Goal: Task Accomplishment & Management: Use online tool/utility

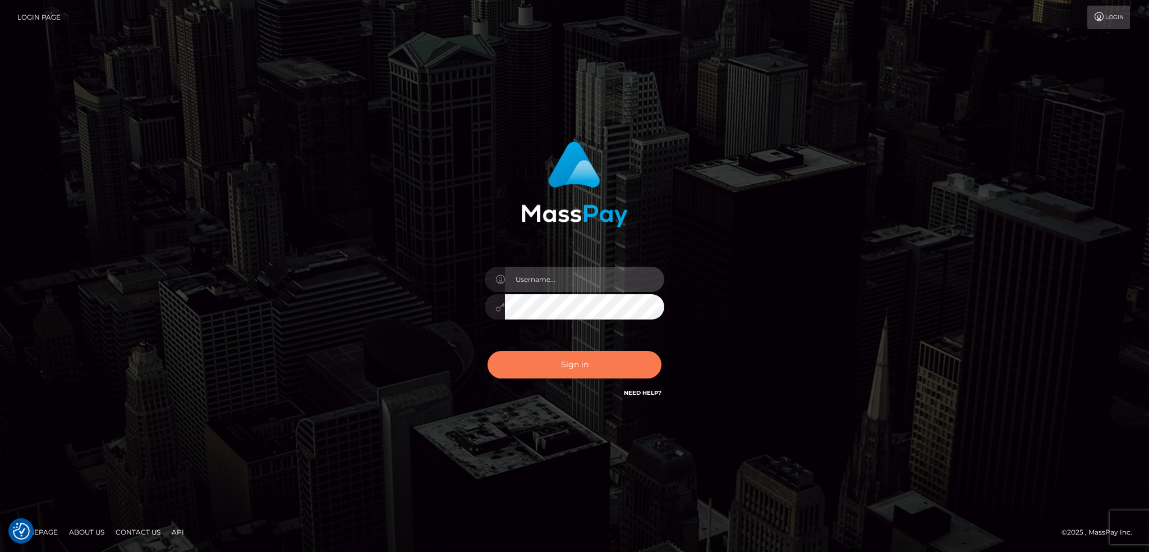
type input "alexstef"
click at [562, 366] on button "Sign in" at bounding box center [575, 365] width 174 height 28
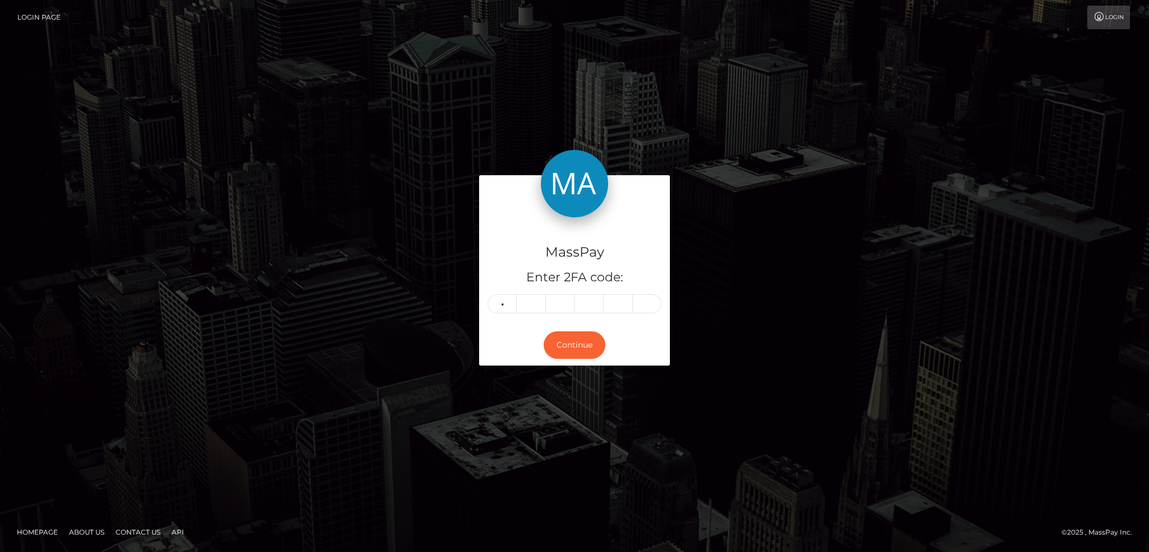
type input "9"
type input "7"
type input "6"
type input "4"
type input "0"
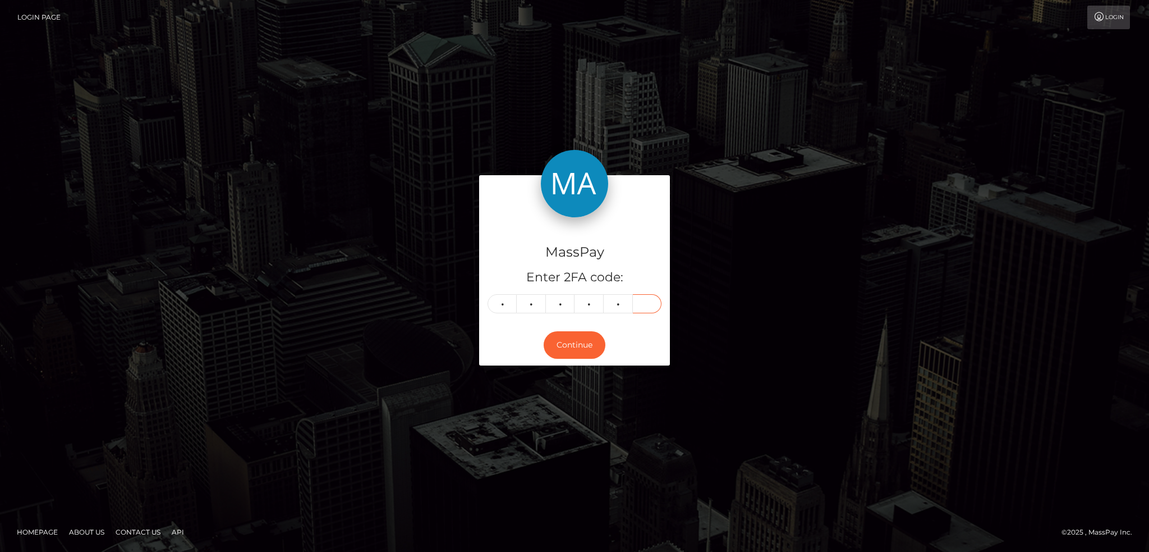
type input "1"
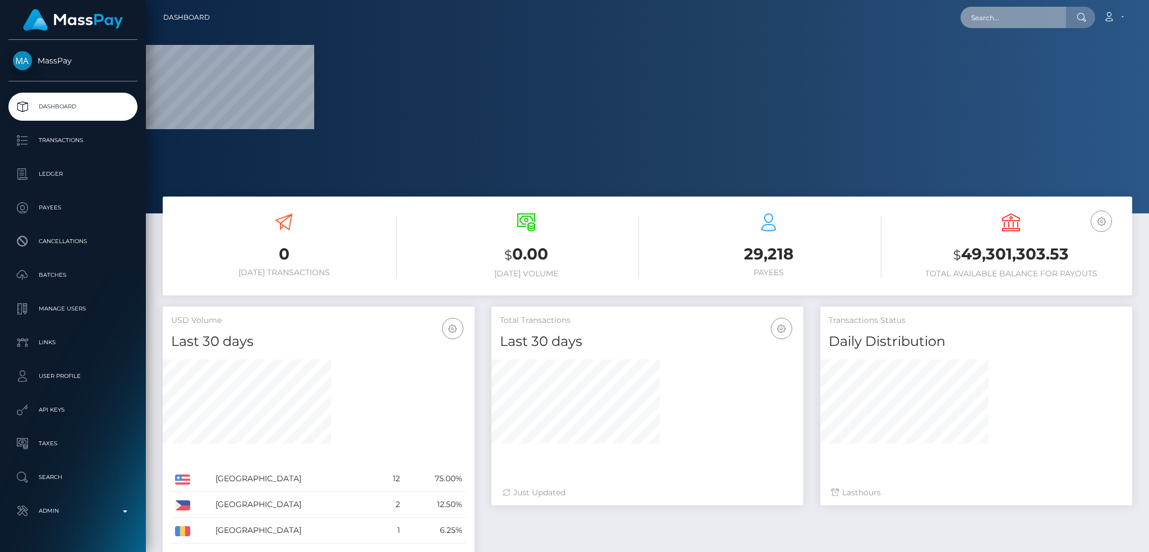
click at [1003, 17] on input "text" at bounding box center [1014, 17] width 106 height 21
paste input "poact_GpdiDKjBfCl2"
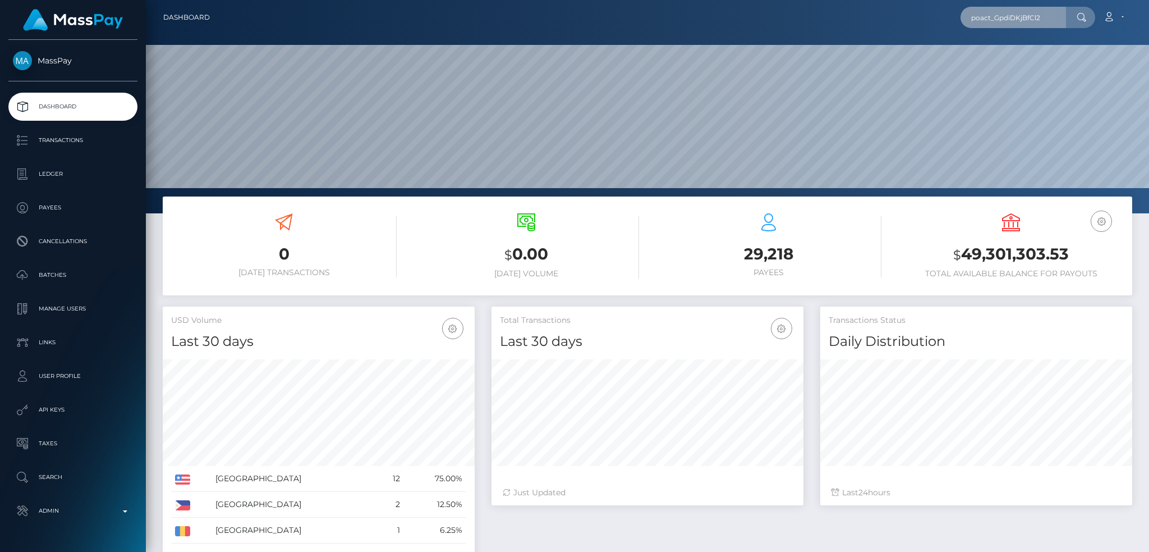
scroll to position [199, 311]
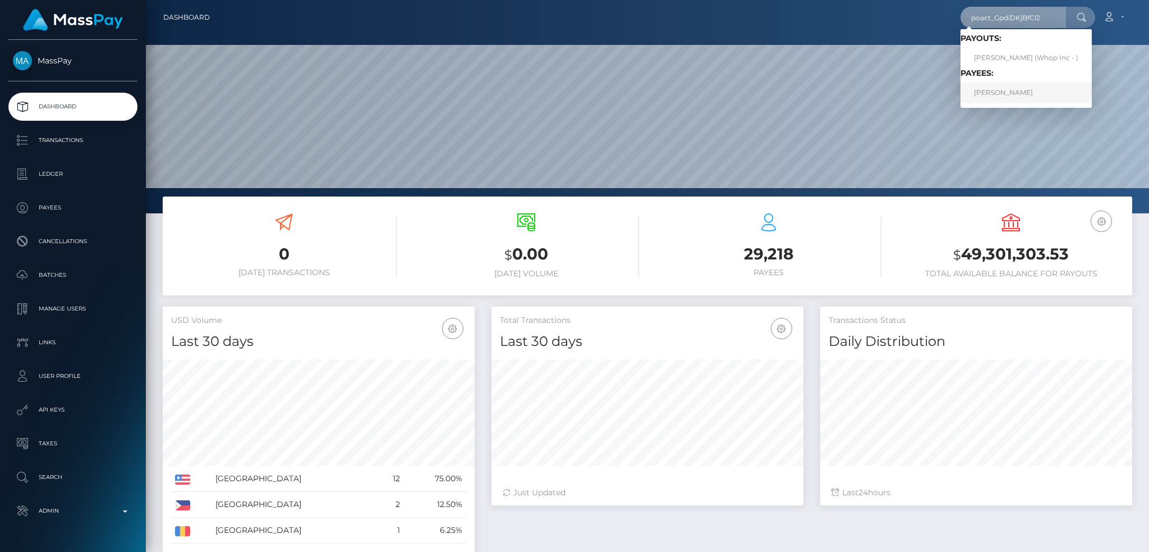
type input "poact_GpdiDKjBfCl2"
click at [1024, 98] on link "HARPREET SINGH" at bounding box center [1026, 93] width 131 height 21
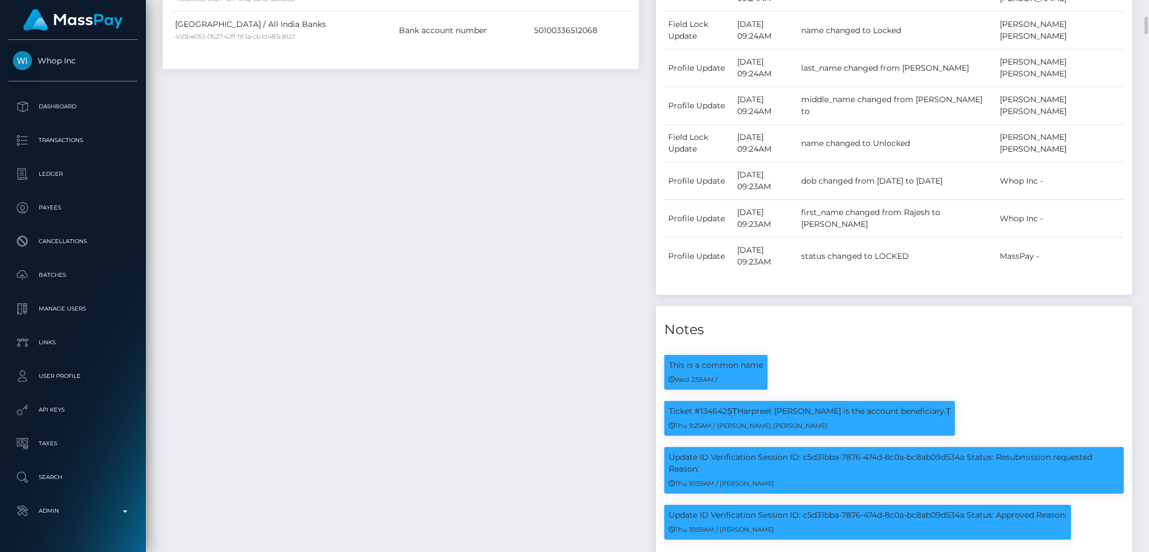
scroll to position [224, 0]
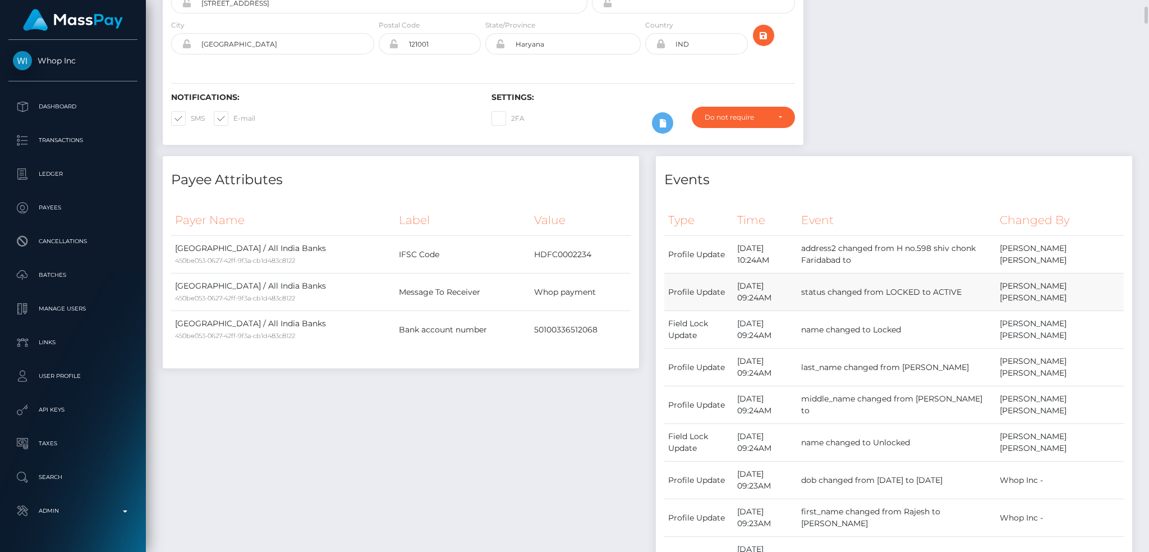
drag, startPoint x: 993, startPoint y: 308, endPoint x: 842, endPoint y: 309, distance: 150.4
click at [846, 309] on td "status changed from LOCKED to ACTIVE" at bounding box center [897, 292] width 198 height 38
drag, startPoint x: 740, startPoint y: 303, endPoint x: 780, endPoint y: 304, distance: 39.3
click at [780, 304] on td "October 9, 2025 09:24AM" at bounding box center [766, 292] width 64 height 38
copy td "October 9"
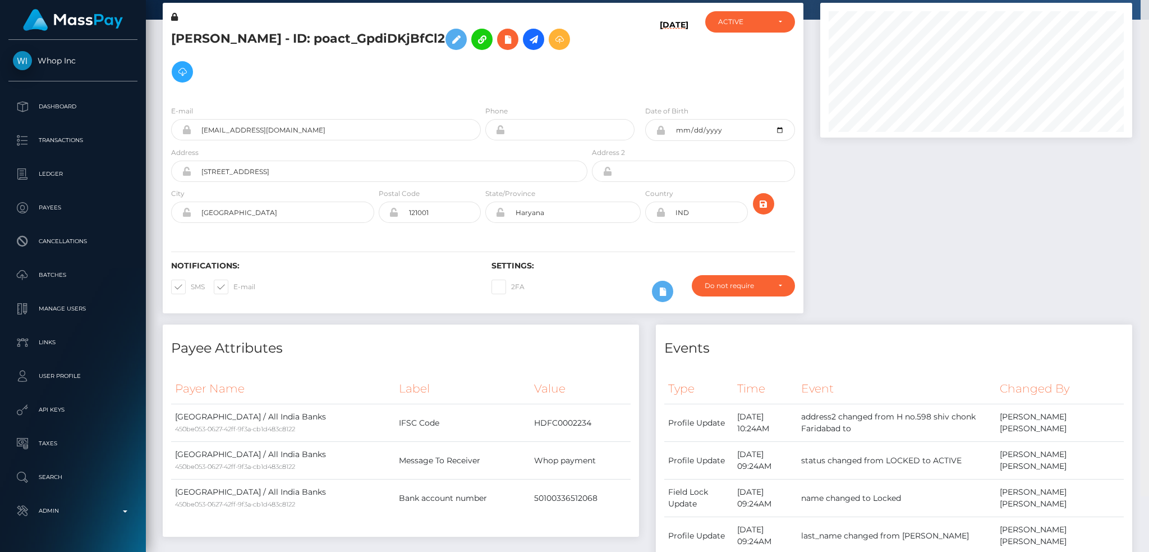
scroll to position [0, 0]
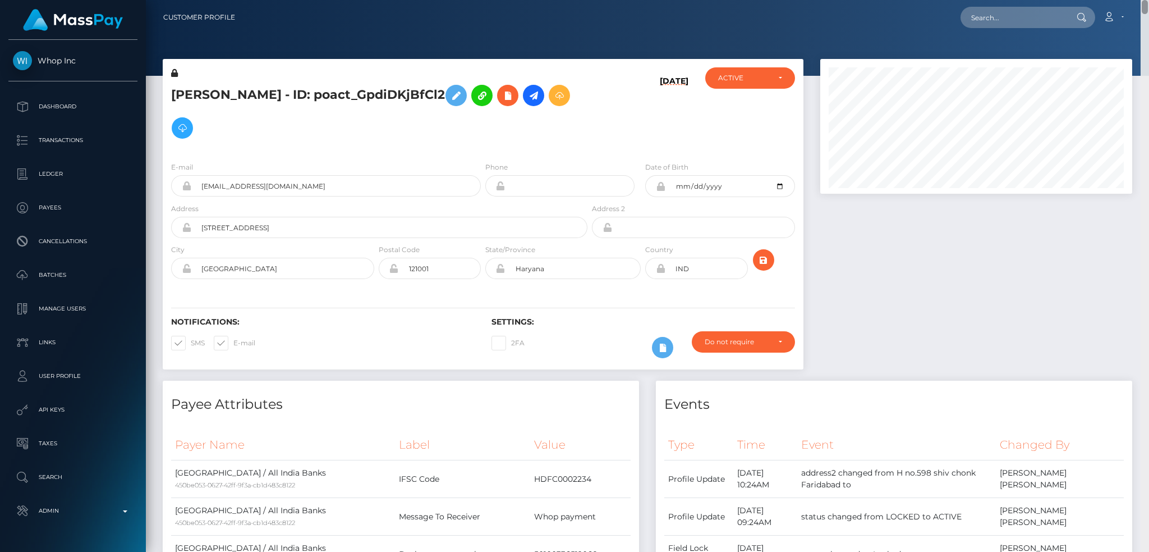
drag, startPoint x: 1144, startPoint y: 368, endPoint x: 1148, endPoint y: -45, distance: 413.1
click at [1148, 0] on html "Whop Inc Dashboard Transactions Ledger Payees Cancellations Links" at bounding box center [574, 276] width 1149 height 552
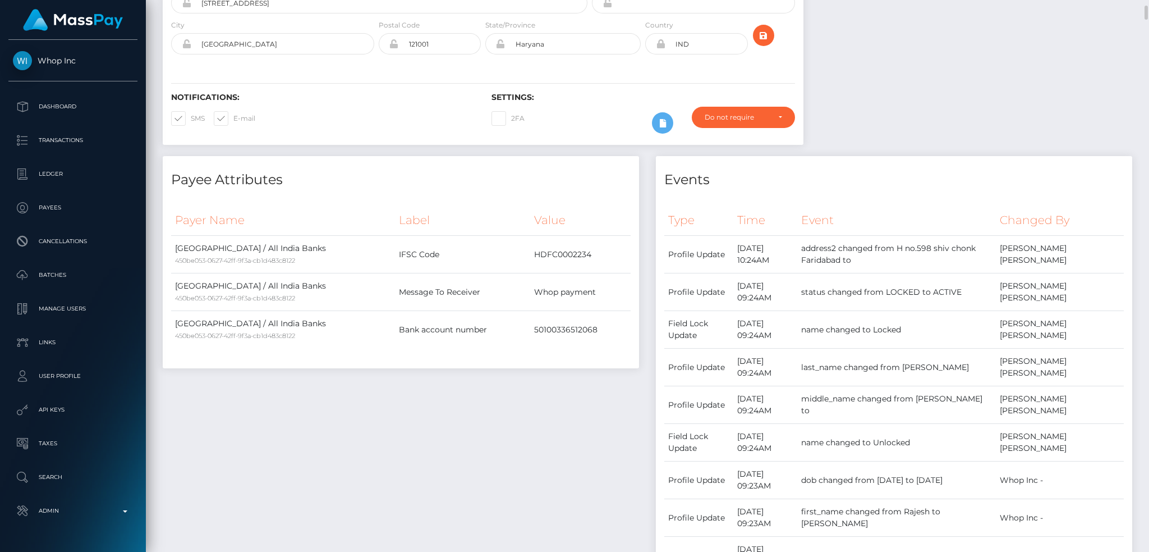
copy td "October 9"
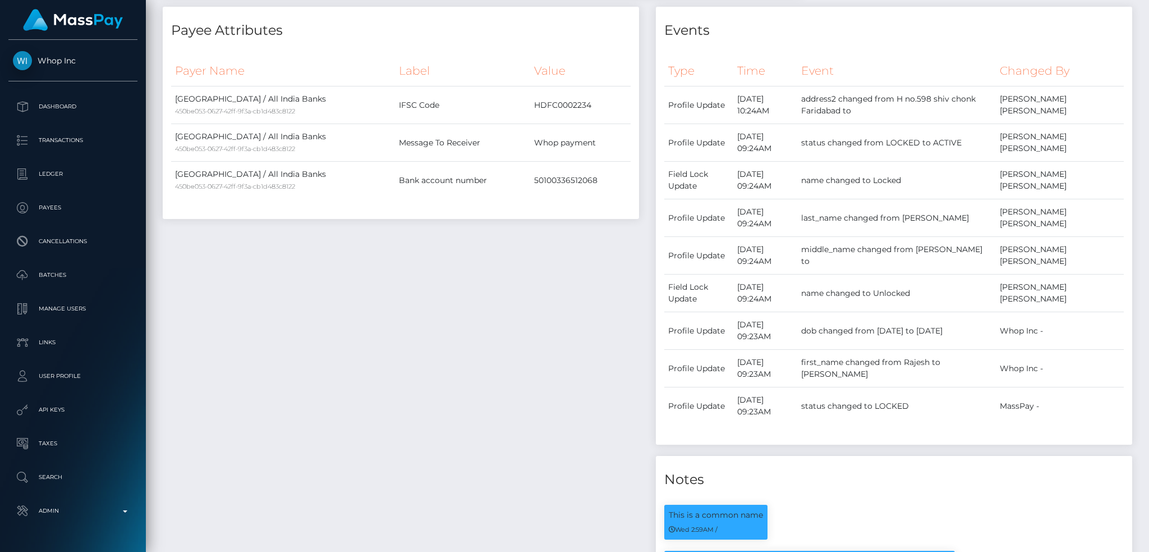
scroll to position [0, 0]
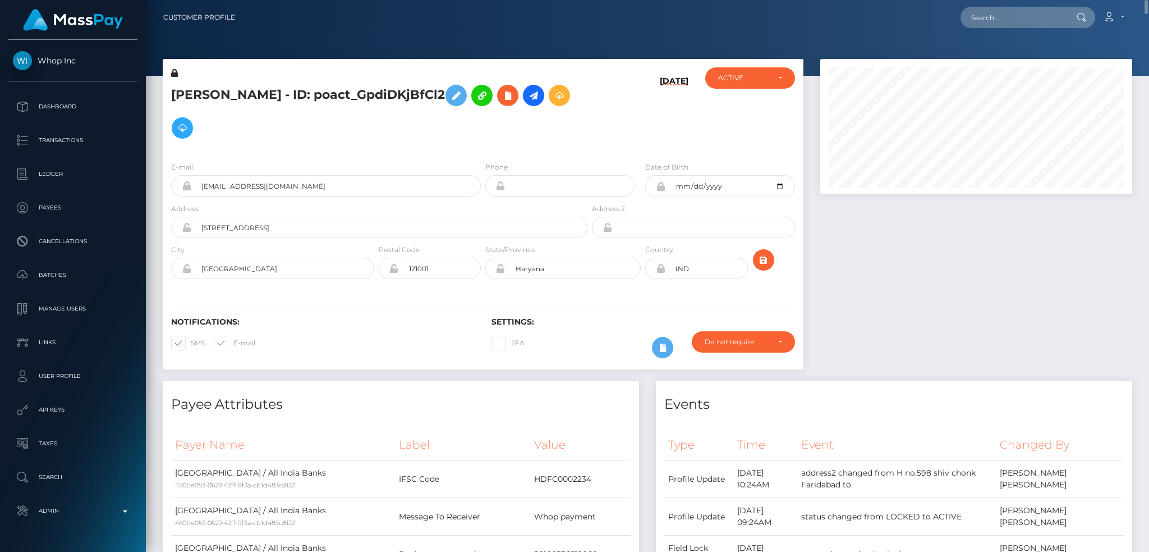
click at [918, 256] on div at bounding box center [976, 220] width 329 height 322
click at [995, 21] on input "text" at bounding box center [1014, 17] width 106 height 21
paste input "pout_MBjQ42hMeUUzS"
type input "pout_MBjQ42hMeUUzS"
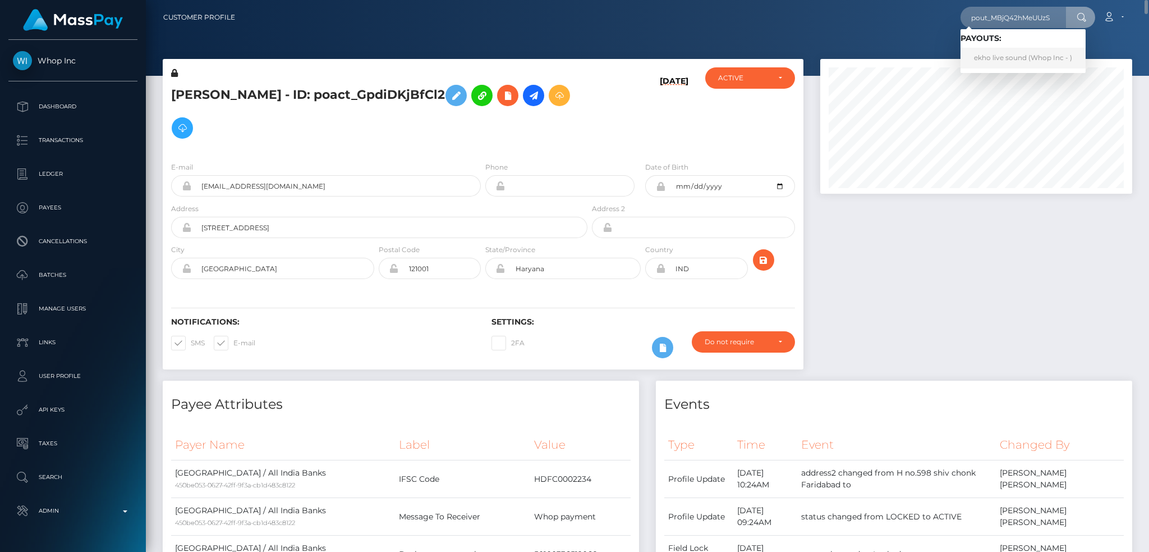
click at [992, 55] on link "ekho live sound (Whop Inc - )" at bounding box center [1023, 58] width 125 height 21
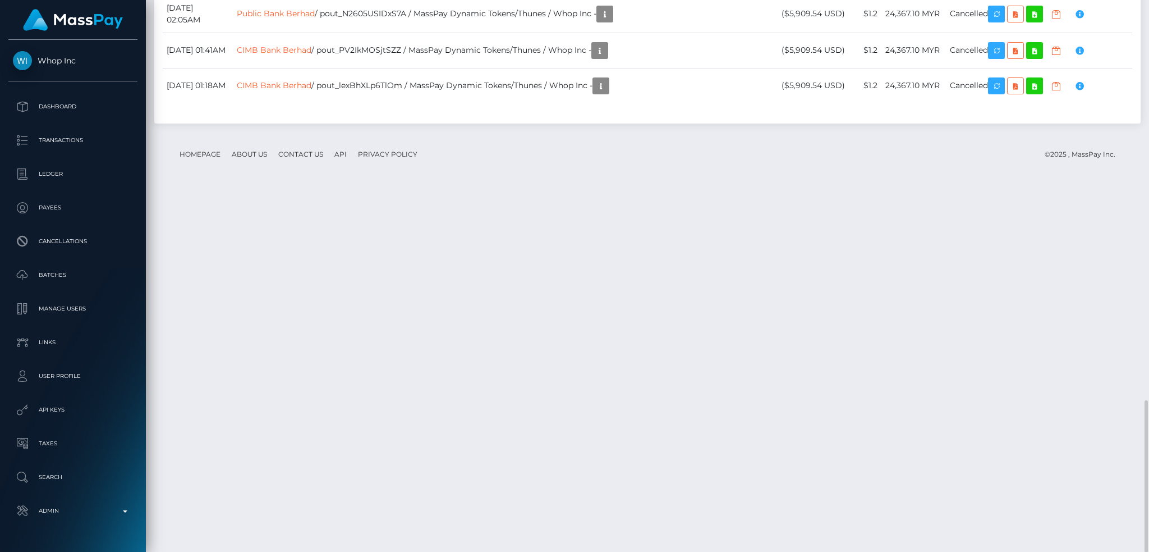
scroll to position [135, 311]
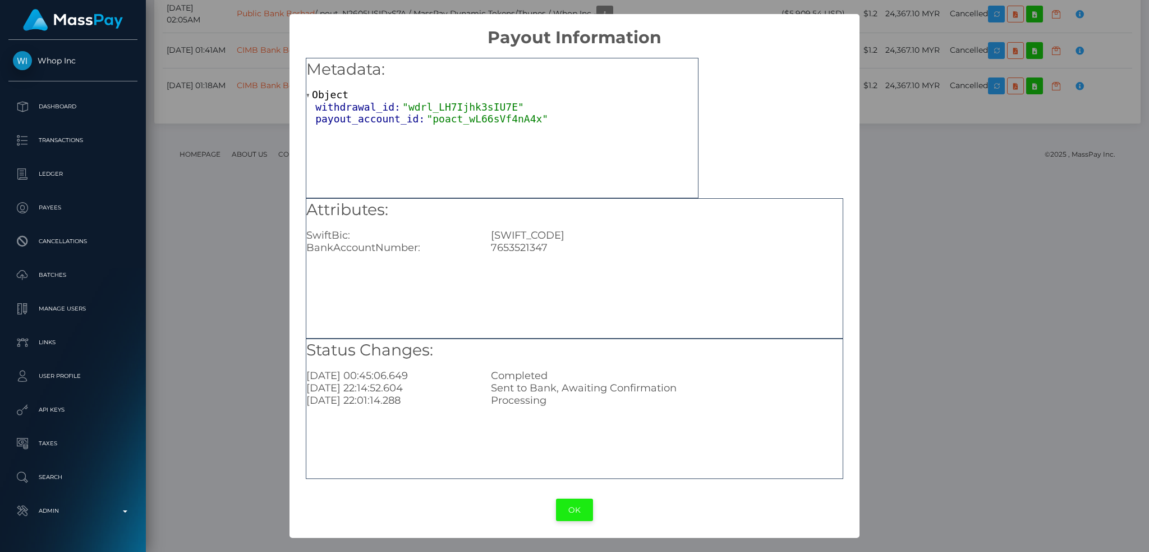
click at [571, 512] on button "OK" at bounding box center [574, 509] width 37 height 23
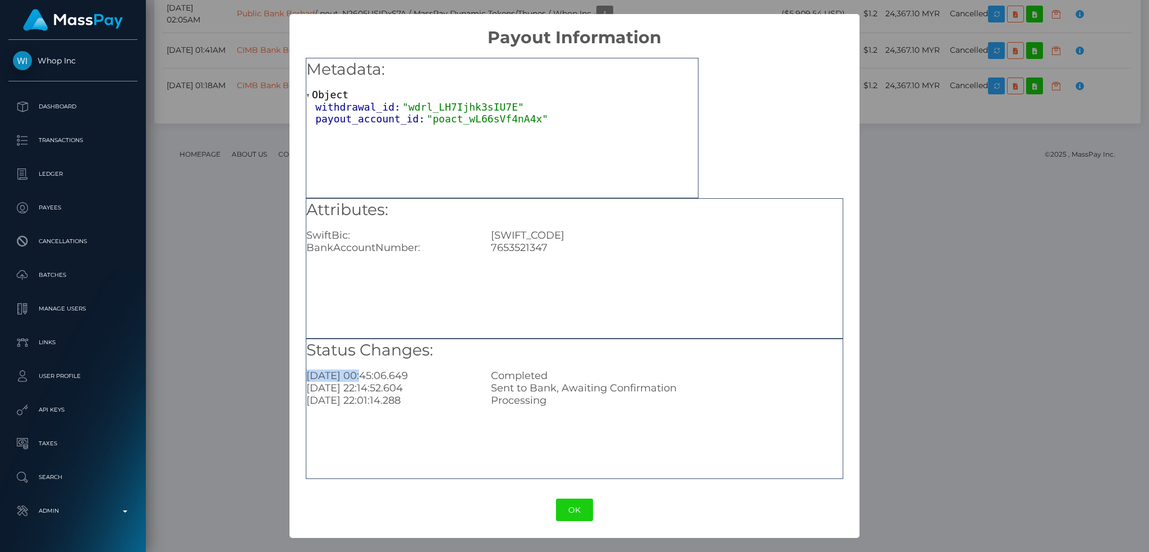
drag, startPoint x: 358, startPoint y: 374, endPoint x: 306, endPoint y: 375, distance: 51.7
click at [306, 375] on div "Status Changes: 2025-10-01 00:45:06.649 Completed 2025-09-30 22:14:52.604 Sent …" at bounding box center [575, 408] width 538 height 140
click at [588, 511] on button "OK" at bounding box center [574, 509] width 37 height 23
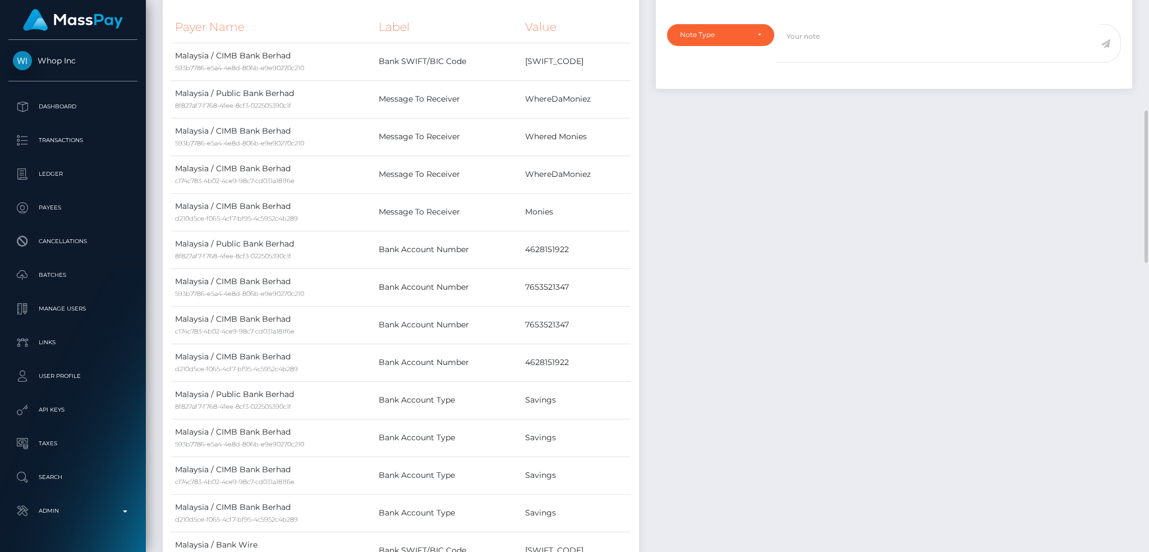
scroll to position [0, 0]
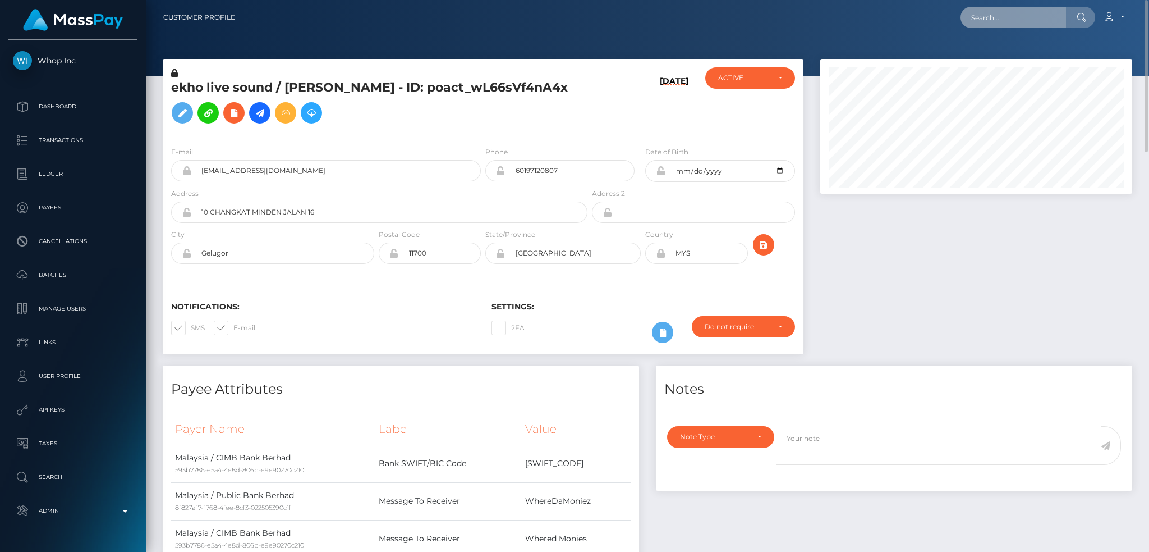
paste input "poact_OdgvIWU5UfNm"
click at [1020, 16] on input "poact_OdgvIWU5UfNm" at bounding box center [1014, 17] width 106 height 21
type input "poact_OdgvIWU5UfNm"
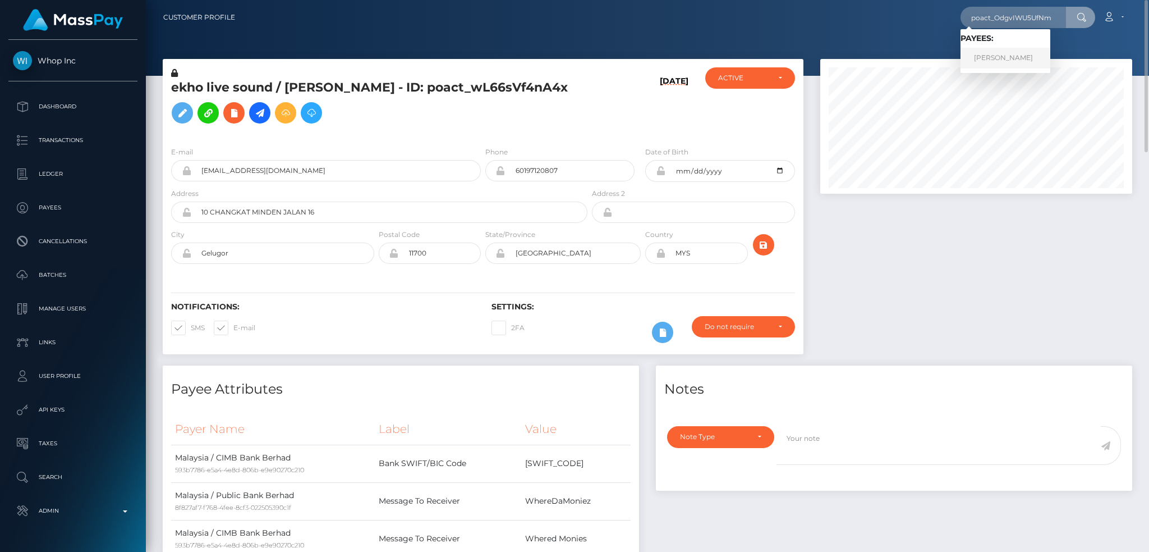
click at [999, 55] on link "HUSSAIN RAZA" at bounding box center [1006, 58] width 90 height 21
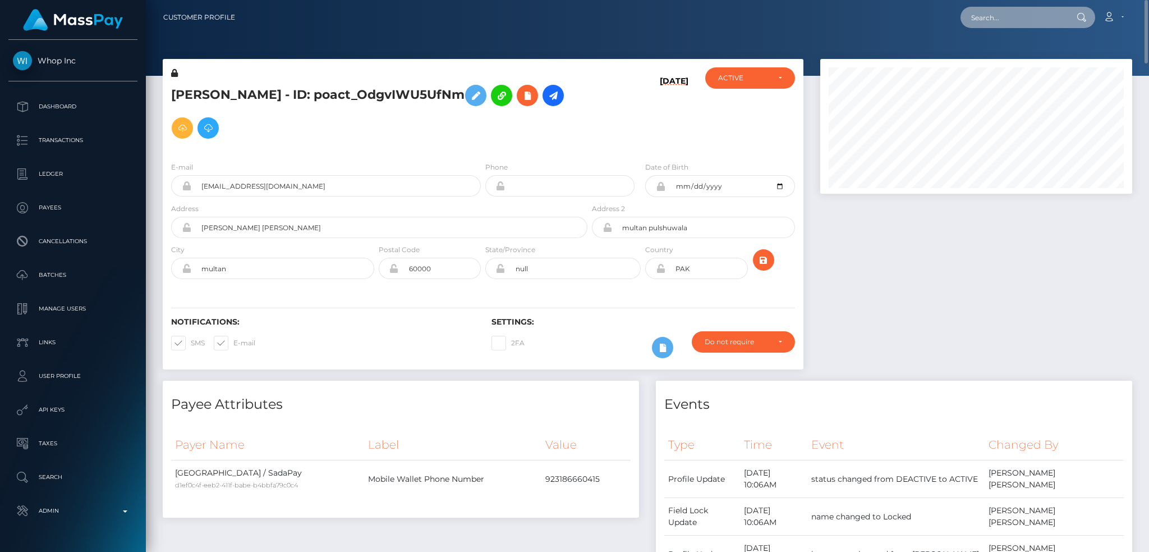
click at [1009, 18] on input "text" at bounding box center [1014, 17] width 106 height 21
paste input "929742a1-1919-11ef-9e42-062d9cd50a19"
type input "929742a1-1919-11ef-9e42-062d9cd50a19"
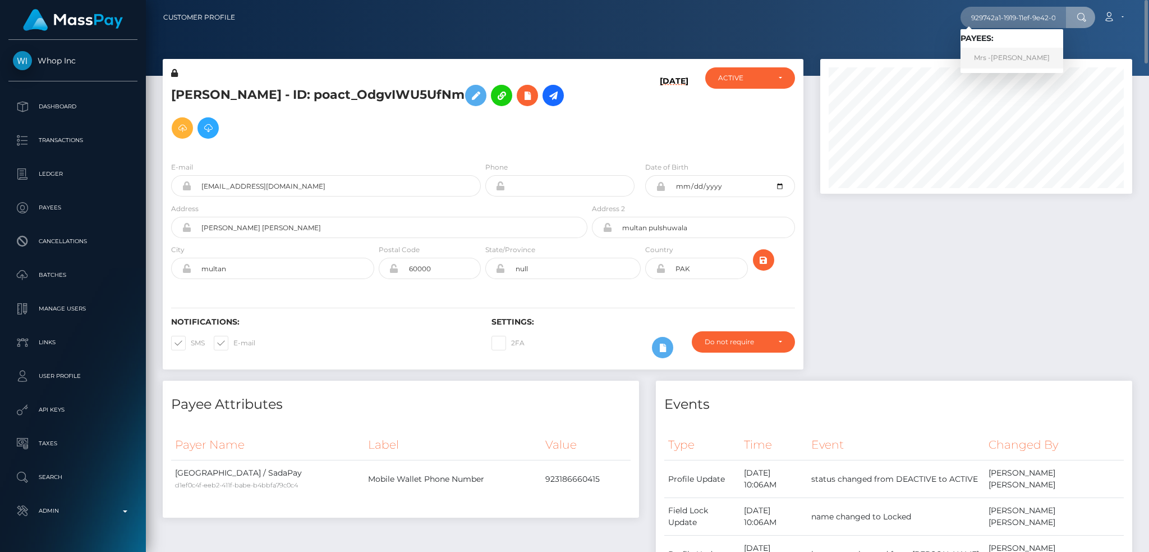
click at [1003, 63] on link "Mrs -Richardson" at bounding box center [1012, 58] width 103 height 21
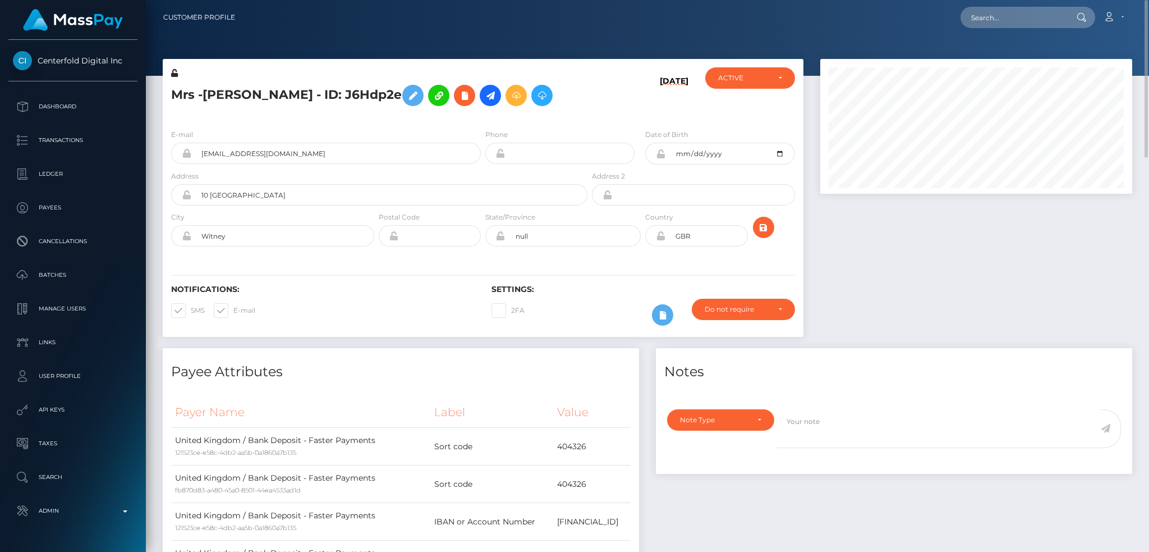
scroll to position [135, 311]
click at [484, 99] on icon at bounding box center [490, 96] width 13 height 14
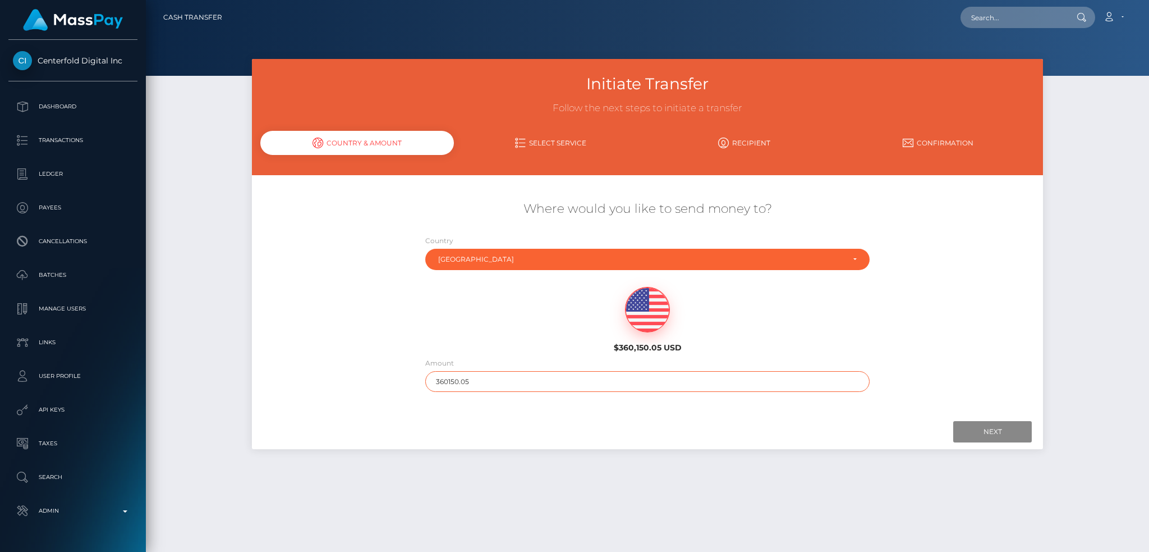
click at [581, 378] on input "360150.05" at bounding box center [647, 381] width 445 height 21
click at [988, 437] on input "Next" at bounding box center [993, 431] width 79 height 21
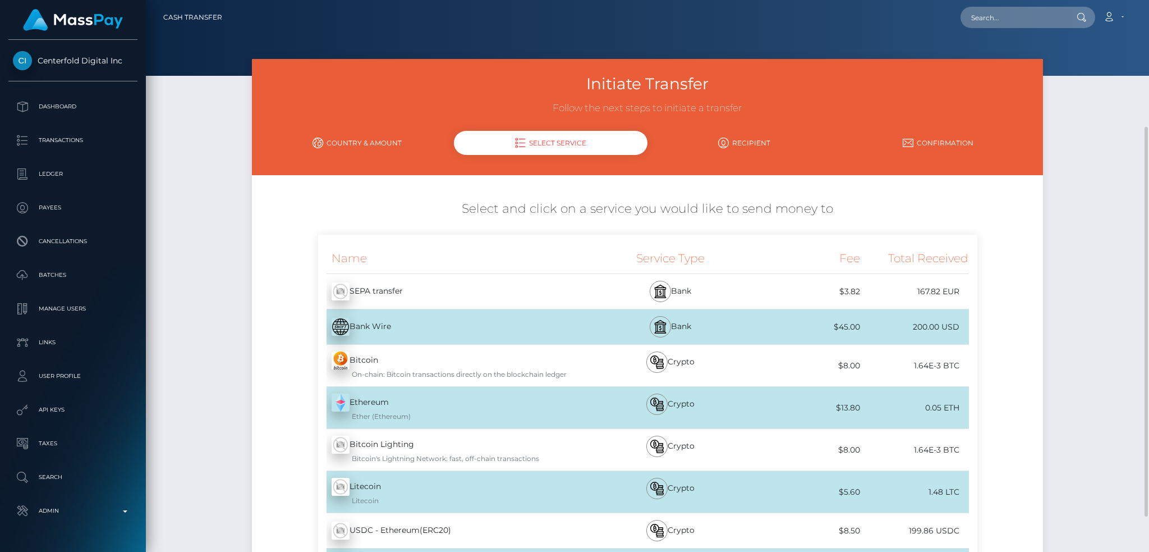
scroll to position [231, 0]
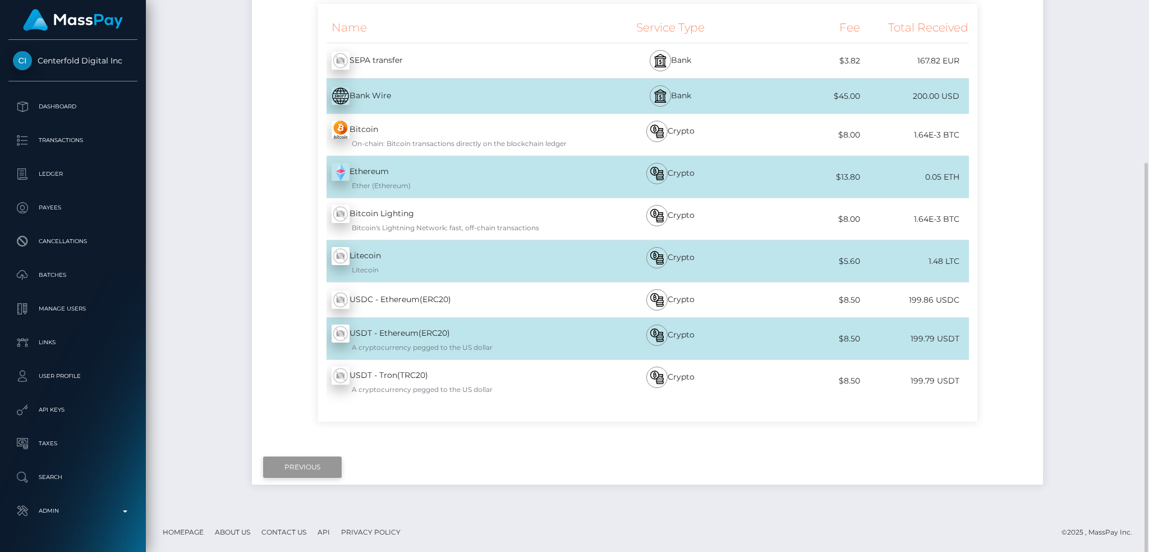
click at [301, 469] on input "Previous" at bounding box center [302, 466] width 79 height 21
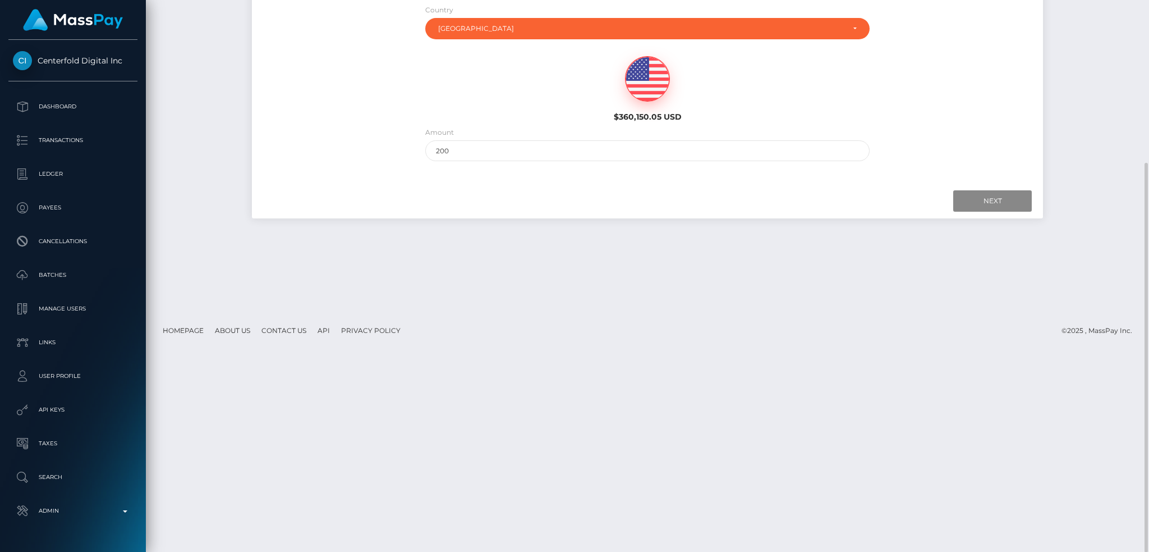
scroll to position [81, 0]
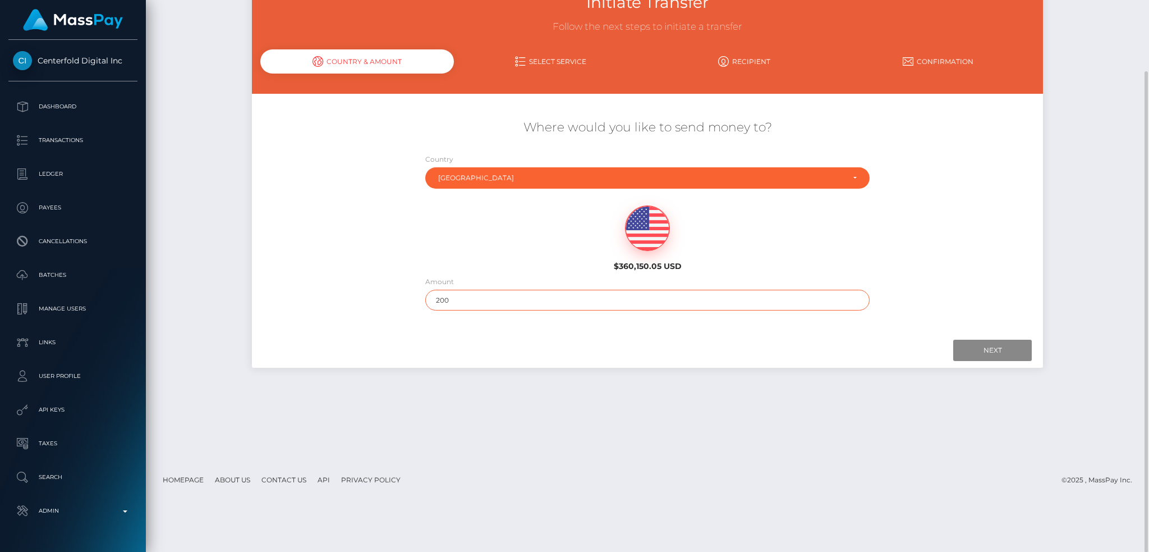
click at [413, 308] on div "Where would you like to send money to? Country Abkhazia Afghanistan Albania Alg…" at bounding box center [647, 214] width 791 height 203
type input "400"
click at [967, 349] on input "Next" at bounding box center [993, 350] width 79 height 21
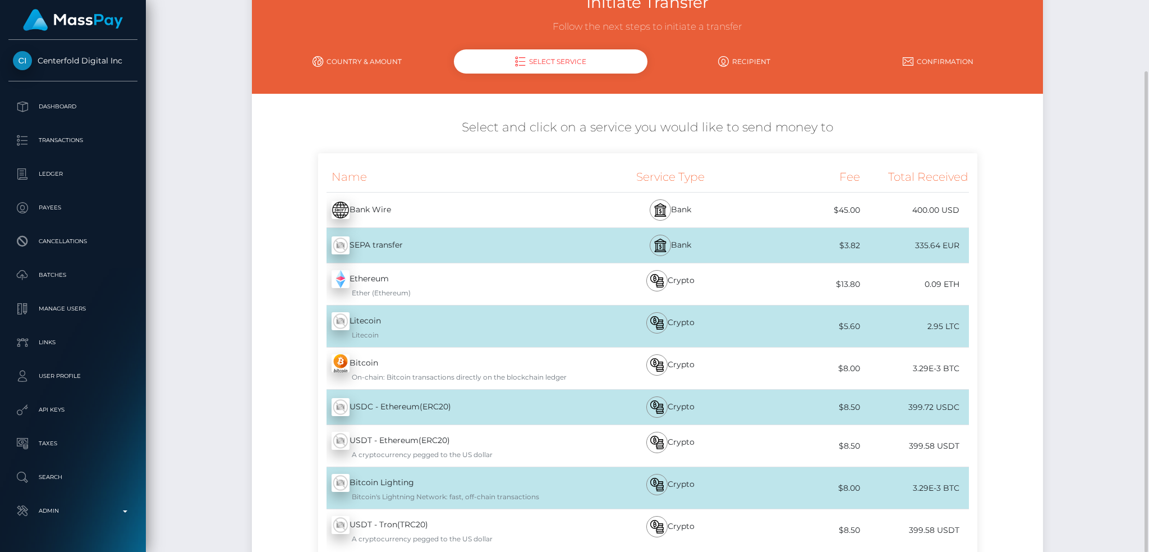
scroll to position [231, 0]
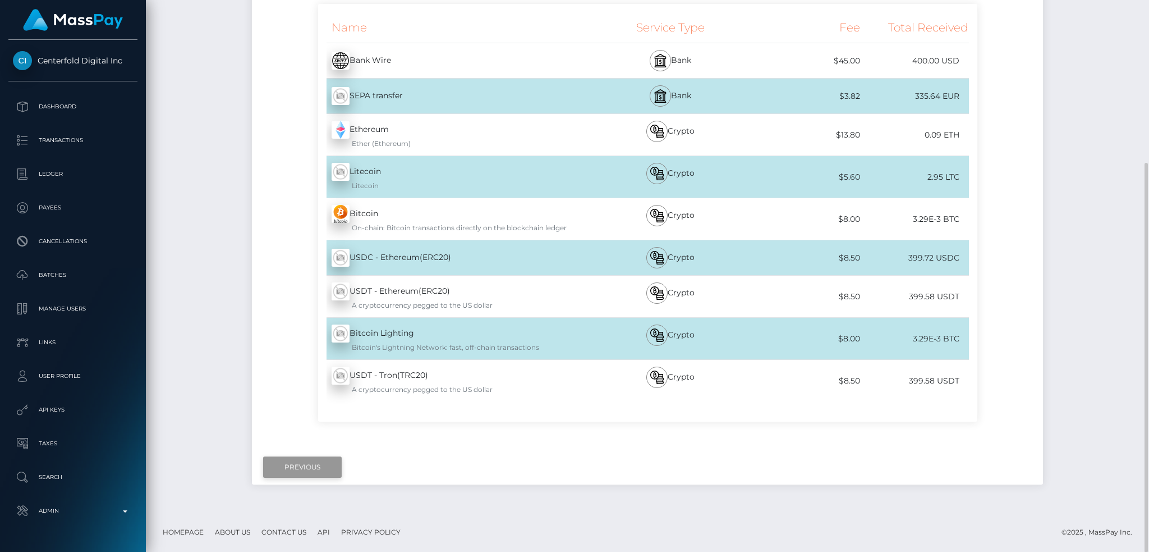
click at [304, 468] on input "Previous" at bounding box center [302, 466] width 79 height 21
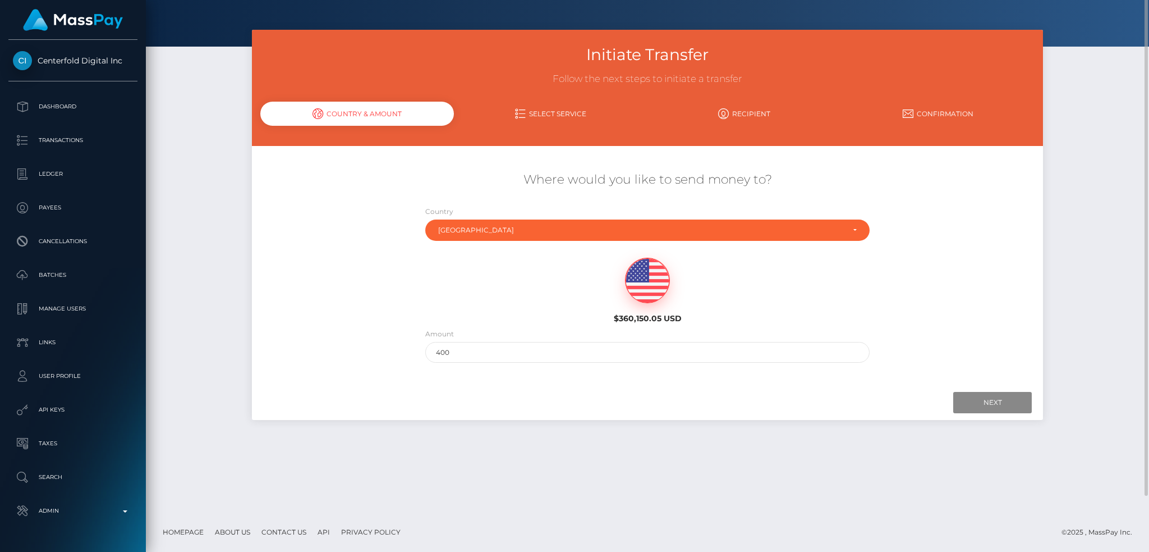
scroll to position [0, 0]
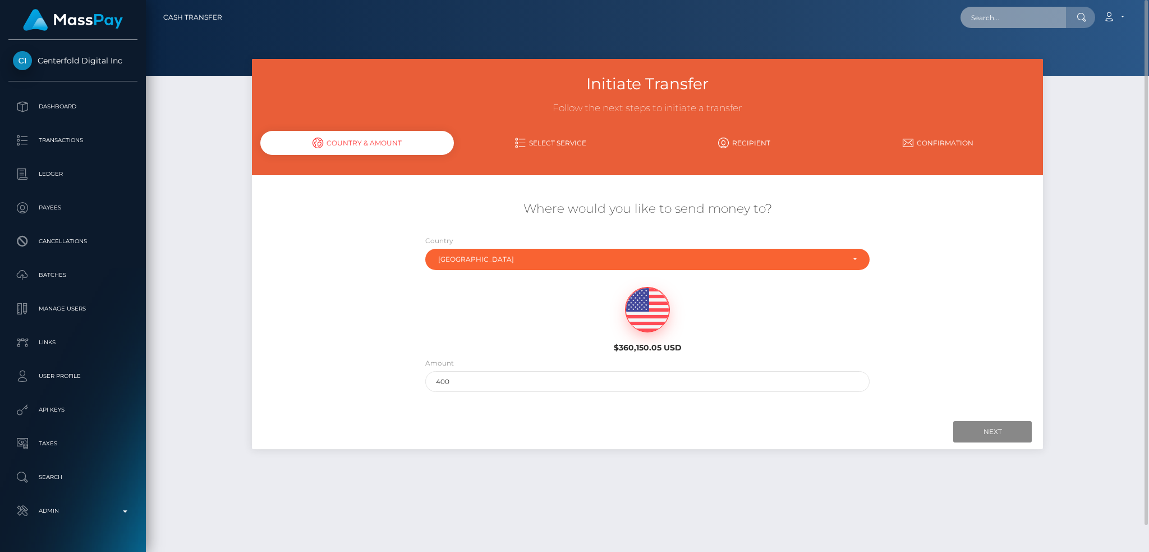
click at [986, 12] on input "text" at bounding box center [1014, 17] width 106 height 21
paste input "halowars386@gmail.com"
type input "halowars386@gmail.com"
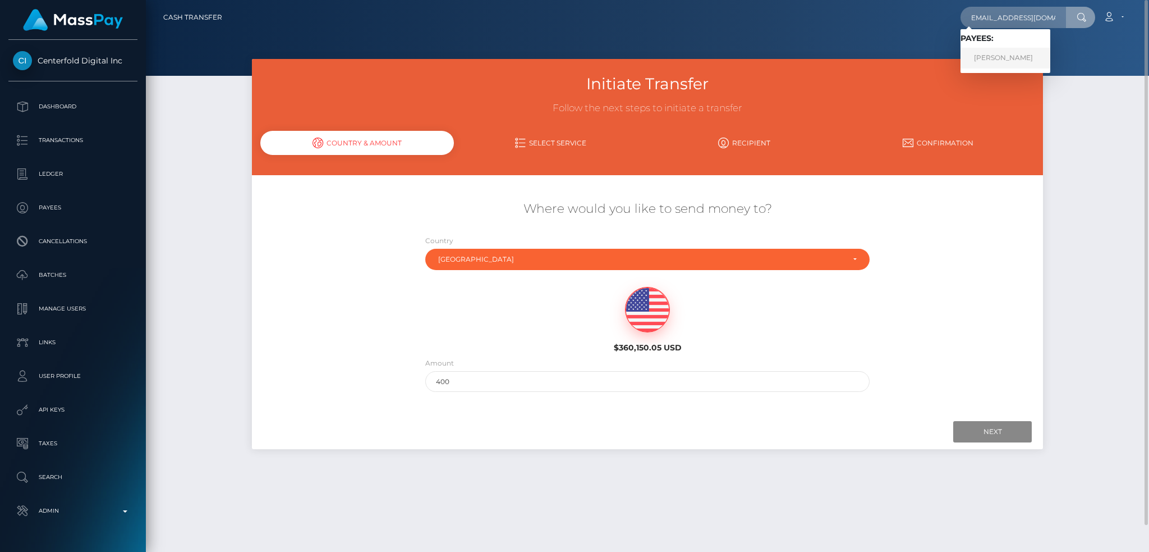
click at [1007, 62] on link "ANDREW ALLAN GOMEZ" at bounding box center [1006, 58] width 90 height 21
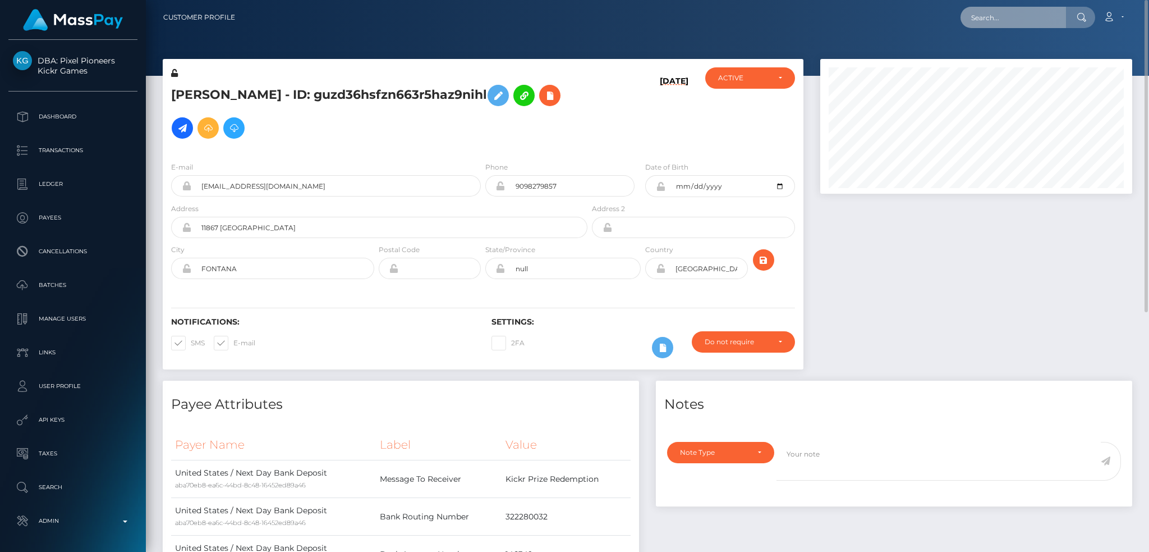
drag, startPoint x: 996, startPoint y: 15, endPoint x: 981, endPoint y: 15, distance: 14.6
click at [996, 15] on input "text" at bounding box center [1014, 17] width 106 height 21
paste input "Hoqz4zJzd1P36D65tJc0vyv3"
click at [1005, 17] on input "Hoqz4zJzd1P36D65tJc0vyv3" at bounding box center [1014, 17] width 106 height 21
paste input "mHcGt5h8owZl3I8TzCKmtH8v"
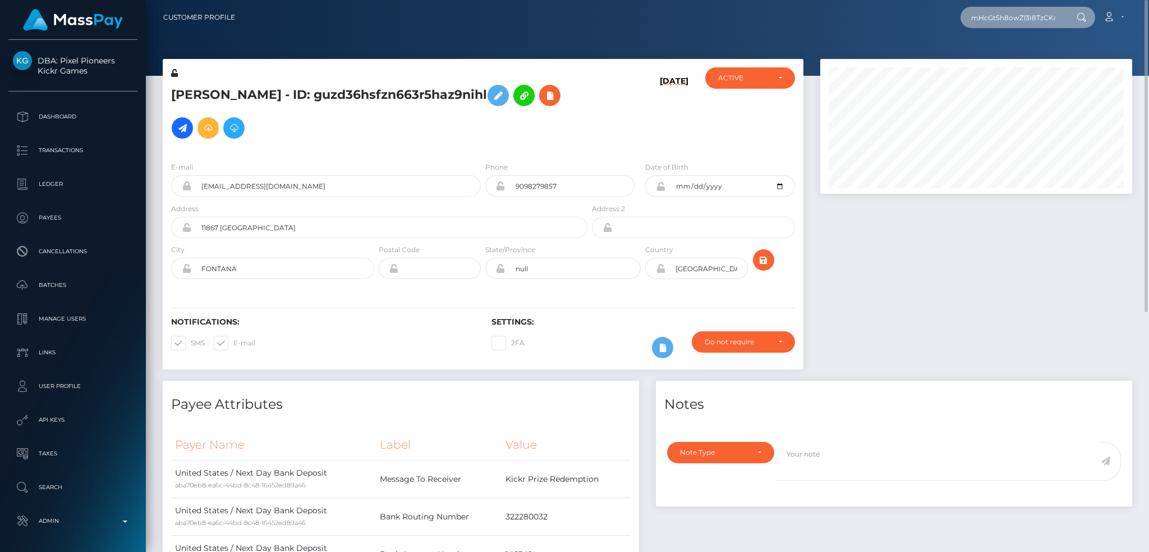
scroll to position [0, 20]
type input "mHcGt5h8owZl3I8TzCKmtH8v"
